Goal: Use online tool/utility: Utilize a website feature to perform a specific function

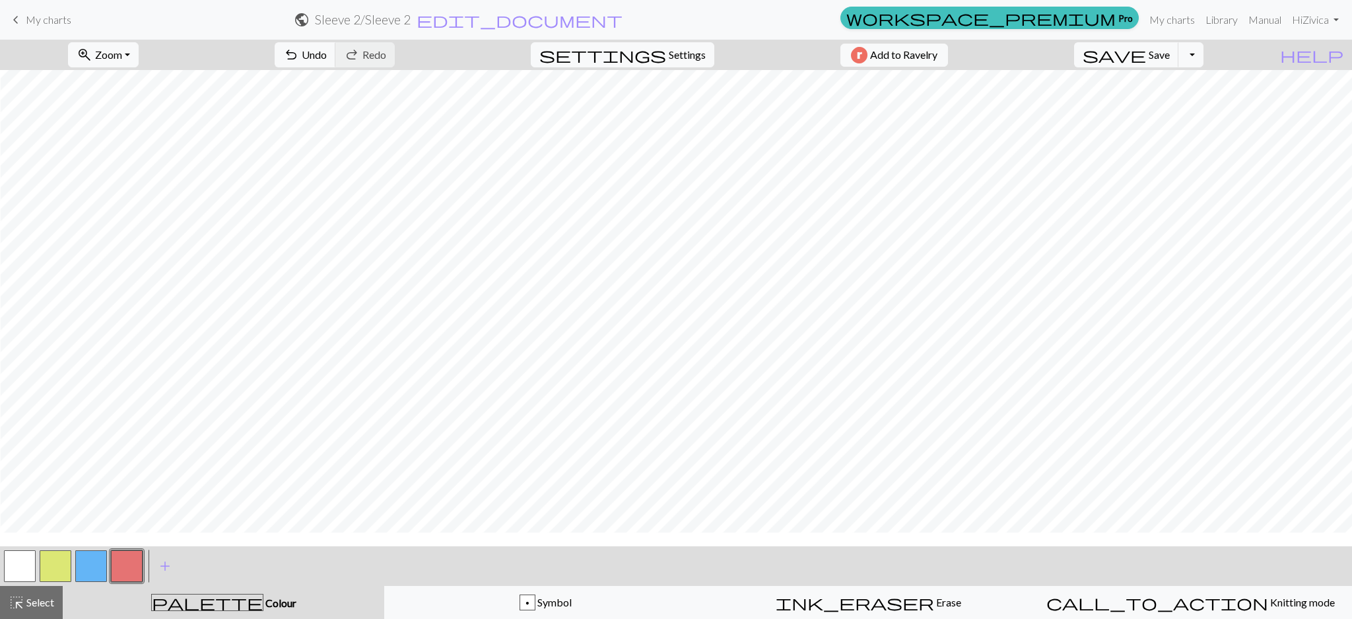
scroll to position [783, 19]
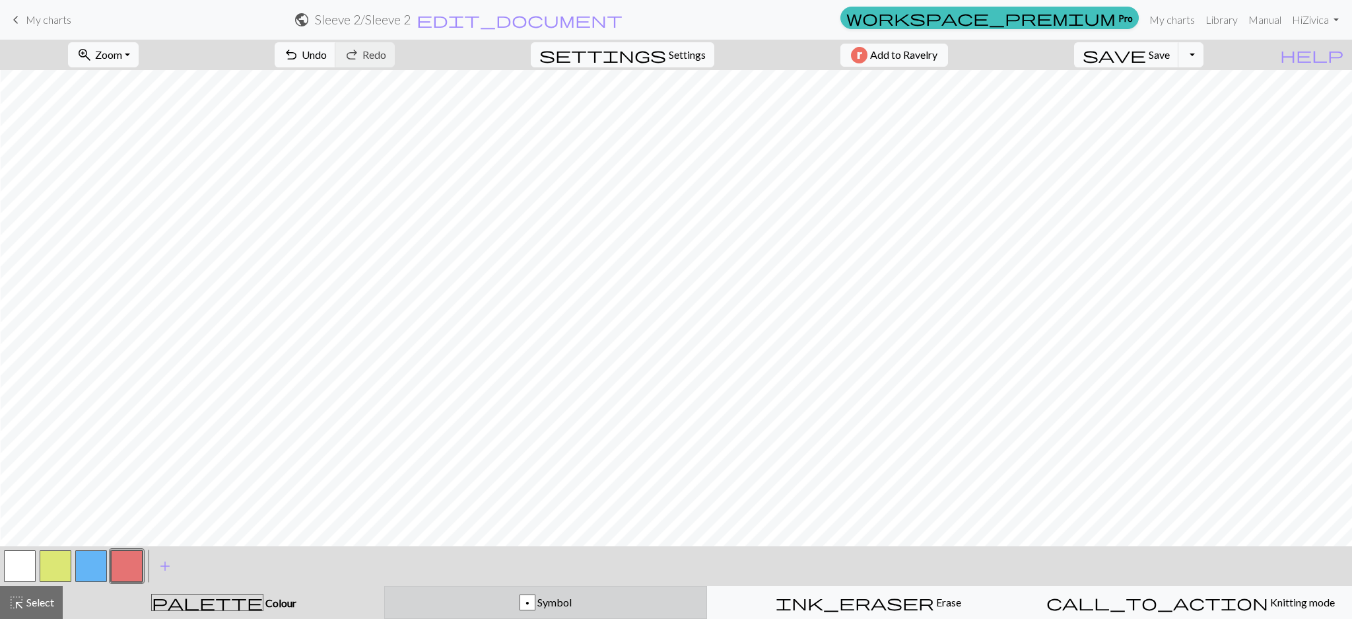
click at [470, 602] on div "p Symbol" at bounding box center [546, 602] width 306 height 16
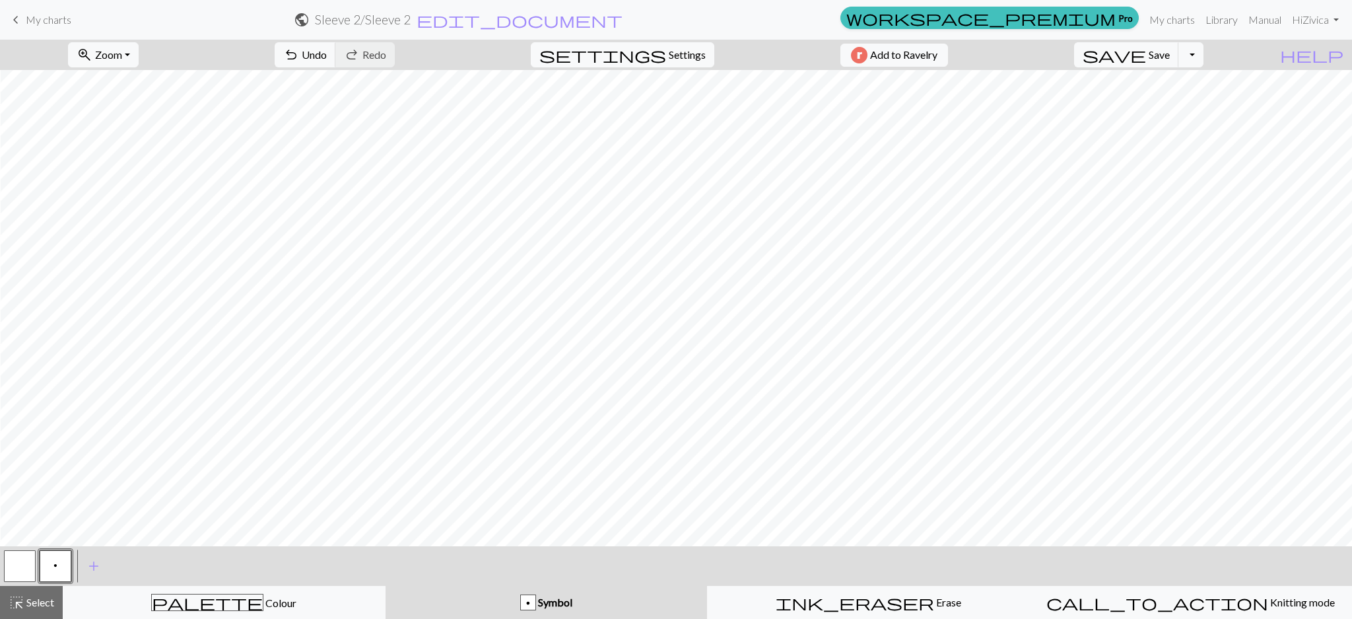
click at [59, 566] on button "p" at bounding box center [56, 566] width 32 height 32
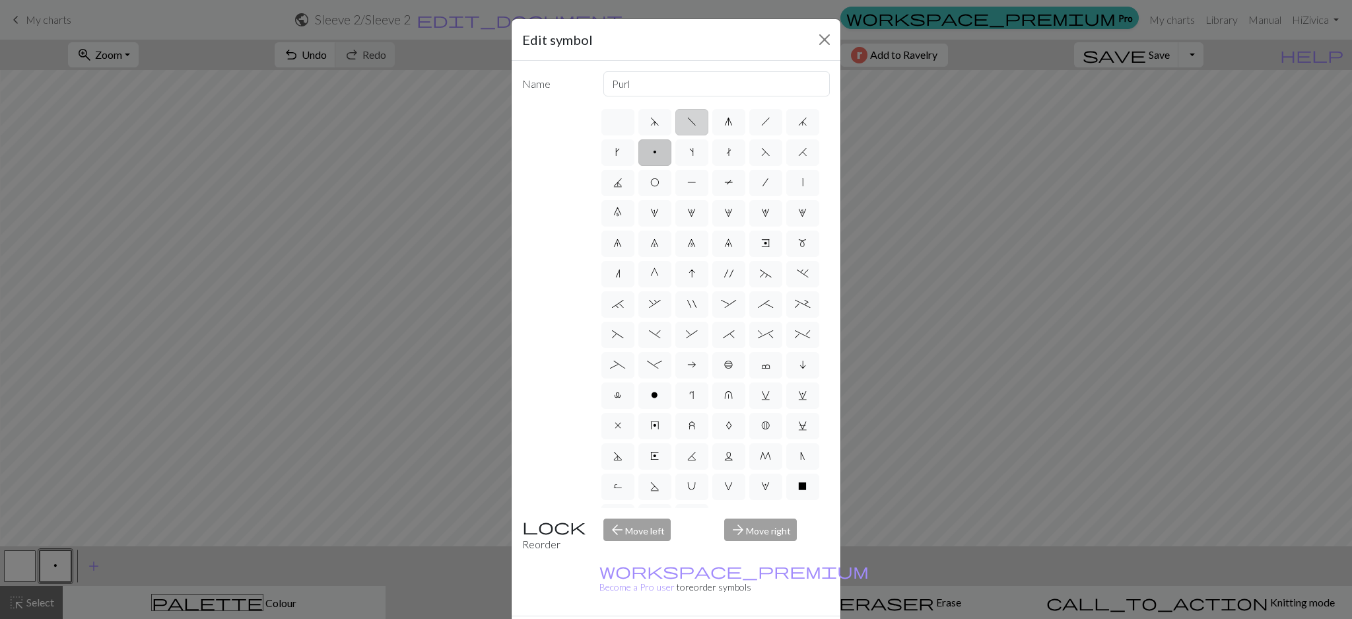
click at [681, 110] on label "f" at bounding box center [691, 122] width 33 height 26
click at [687, 114] on input "f" at bounding box center [691, 118] width 9 height 9
radio input "true"
type input "left leaning decrease"
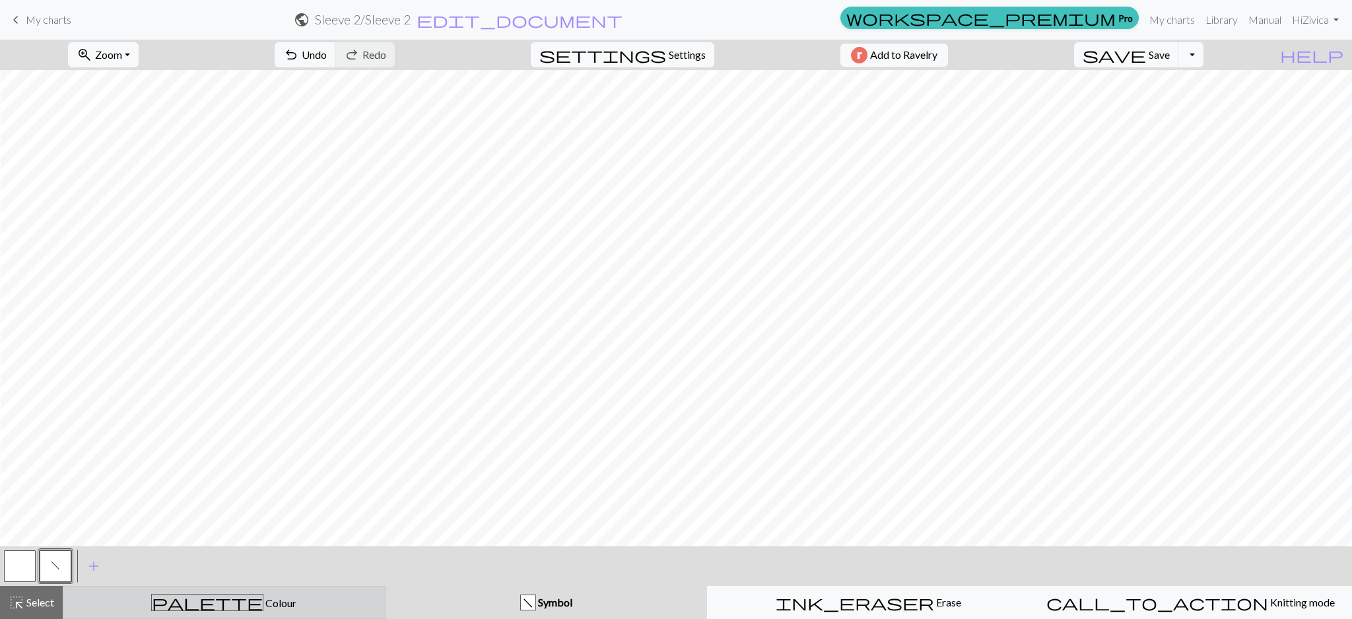
click at [133, 601] on div "palette Colour Colour" at bounding box center [224, 602] width 306 height 17
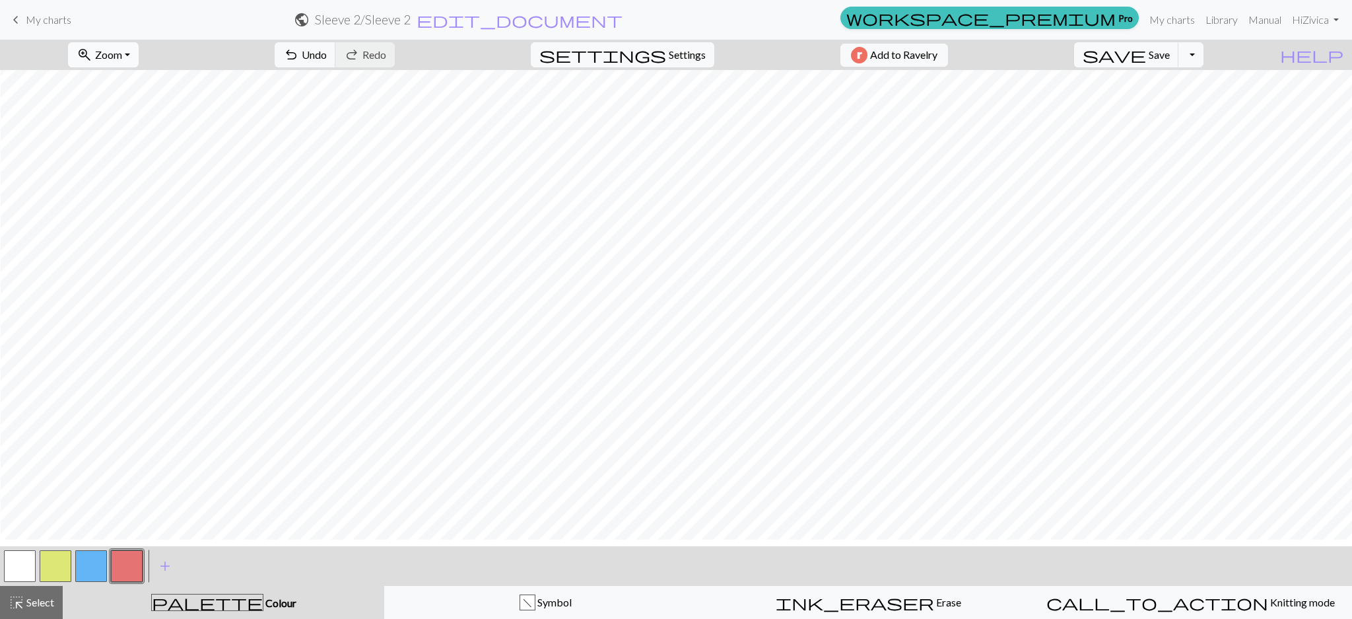
scroll to position [755, 19]
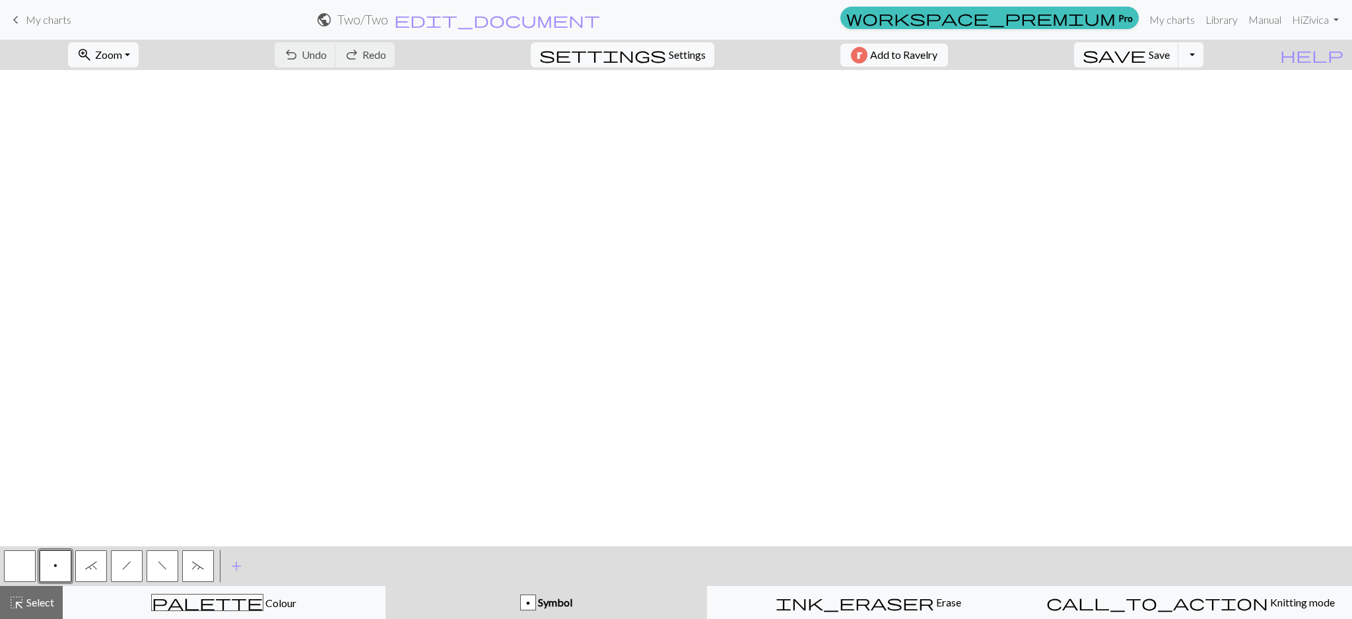
scroll to position [2237, 2074]
